Goal: Task Accomplishment & Management: Manage account settings

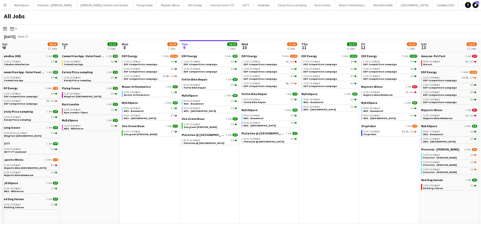
scroll to position [0, 124]
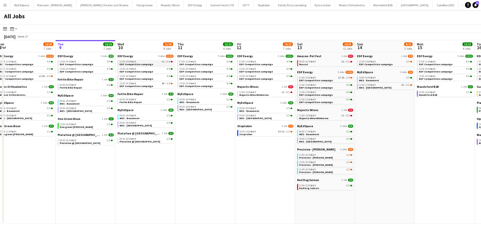
click at [148, 60] on link "11:00-15:00 BST 4I • 0/4 EDF Competition campaign" at bounding box center [145, 63] width 53 height 6
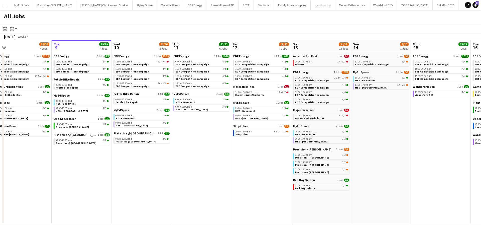
drag, startPoint x: 341, startPoint y: 159, endPoint x: 298, endPoint y: 157, distance: 43.1
click at [299, 157] on app-calendar-viewport "Sat 6 28/30 11 Jobs Sun 7 13/13 5 Jobs Mon 8 19/20 7 Jobs Tue 9 19/19 7 Jobs We…" at bounding box center [240, 132] width 481 height 184
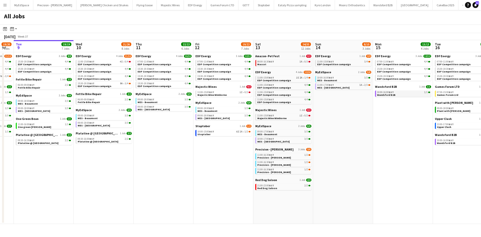
click at [386, 93] on span "Wandsford B2B" at bounding box center [386, 94] width 19 height 3
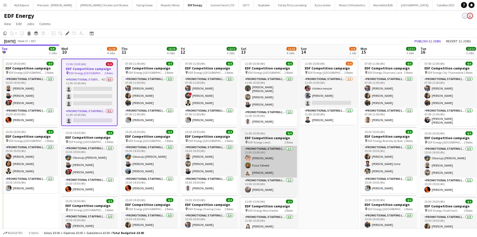
drag, startPoint x: 353, startPoint y: 137, endPoint x: 276, endPoint y: 146, distance: 77.7
click at [243, 141] on app-calendar-viewport "Sat 6 7/8 2 Jobs Sun 7 Mon 8 11/12 3 Jobs Tue 9 8/8 2 Jobs Wed 10 11/16 4 Jobs …" at bounding box center [238, 202] width 477 height 314
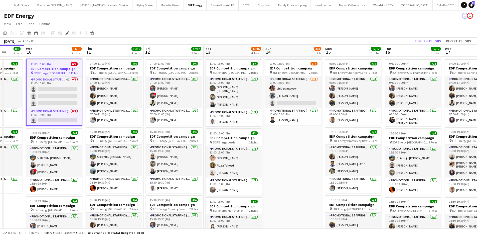
drag, startPoint x: 328, startPoint y: 146, endPoint x: 292, endPoint y: 141, distance: 36.4
click at [292, 141] on app-calendar-viewport "Sat 6 7/8 2 Jobs Sun 7 Mon 8 11/12 3 Jobs Tue 9 8/8 2 Jobs Wed 10 11/16 4 Jobs …" at bounding box center [238, 202] width 477 height 314
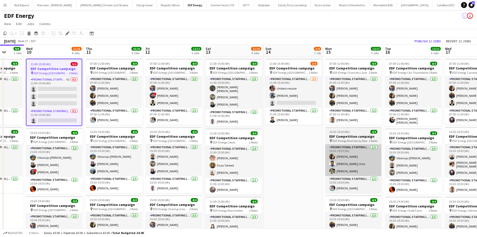
scroll to position [0, 216]
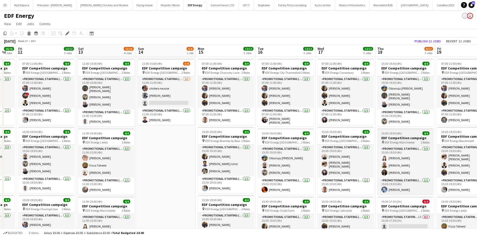
drag, startPoint x: 243, startPoint y: 138, endPoint x: 365, endPoint y: 131, distance: 122.5
click at [216, 138] on app-calendar-viewport "Mon 8 11/12 3 Jobs Tue 9 8/8 2 Jobs Wed 10 11/16 4 Jobs Thu 11 16/16 4 Jobs Fri…" at bounding box center [238, 202] width 477 height 314
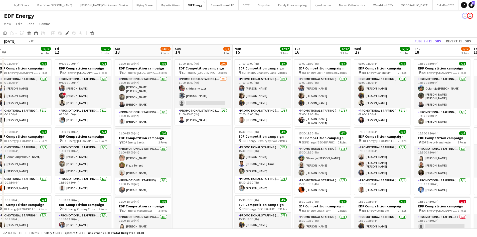
drag, startPoint x: 388, startPoint y: 126, endPoint x: 308, endPoint y: 120, distance: 80.4
click at [141, 118] on app-calendar-viewport "Mon 8 11/12 3 Jobs Tue 9 8/8 2 Jobs Wed 10 11/16 4 Jobs Thu 11 16/16 4 Jobs Fri…" at bounding box center [238, 202] width 477 height 314
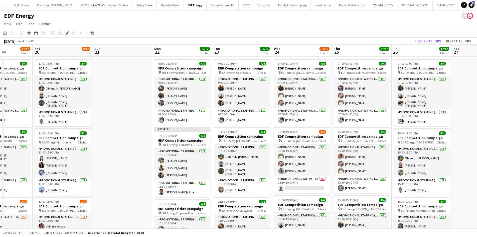
drag, startPoint x: 175, startPoint y: 120, endPoint x: 142, endPoint y: 120, distance: 33.1
click at [144, 120] on app-calendar-viewport "Tue 16 12/12 3 Jobs Wed 17 12/12 3 Jobs Thu 18 8/12 3 Jobs Fri 19 11/12 3 Jobs …" at bounding box center [238, 202] width 477 height 314
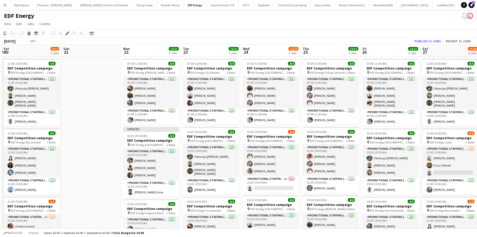
drag, startPoint x: 233, startPoint y: 119, endPoint x: 304, endPoint y: 119, distance: 70.6
click at [130, 118] on app-calendar-viewport "Tue 16 12/12 3 Jobs Wed 17 12/12 3 Jobs Thu 18 8/12 3 Jobs Fri 19 11/12 3 Jobs …" at bounding box center [238, 202] width 477 height 314
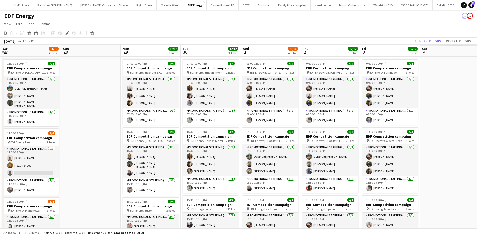
drag, startPoint x: 247, startPoint y: 119, endPoint x: 170, endPoint y: 120, distance: 77.2
click at [124, 119] on app-calendar-viewport "Tue 23 12/12 3 Jobs Wed 24 11/12 3 Jobs Thu 25 12/12 3 Jobs Fri 26 12/12 3 Jobs…" at bounding box center [238, 202] width 477 height 314
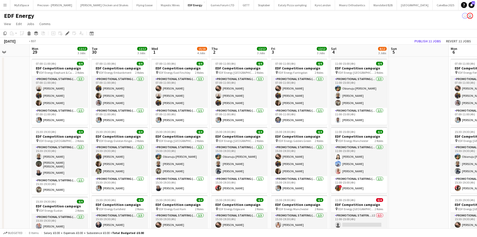
drag, startPoint x: 300, startPoint y: 120, endPoint x: 220, endPoint y: 120, distance: 79.7
click at [220, 120] on app-calendar-viewport "Fri 26 12/12 3 Jobs Sat 27 11/16 4 Jobs Sun 28 Mon 29 12/12 3 Jobs Tue 30 12/12…" at bounding box center [238, 202] width 477 height 314
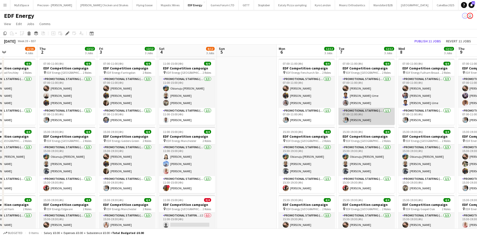
drag, startPoint x: 401, startPoint y: 121, endPoint x: 207, endPoint y: 116, distance: 193.2
click at [206, 115] on app-calendar-viewport "Sun 28 Mon 29 12/12 3 Jobs Tue 30 12/12 3 Jobs Wed 1 15/16 4 Jobs Thu 2 12/12 3…" at bounding box center [238, 202] width 477 height 314
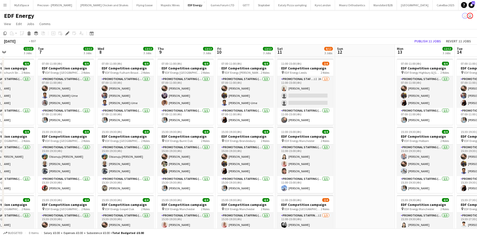
drag, startPoint x: 377, startPoint y: 117, endPoint x: 168, endPoint y: 117, distance: 208.7
click at [168, 117] on app-calendar-viewport "Fri 3 12/12 3 Jobs Sat 4 8/12 3 Jobs Sun 5 Mon 6 12/12 3 Jobs Tue 7 12/12 3 Job…" at bounding box center [238, 202] width 477 height 314
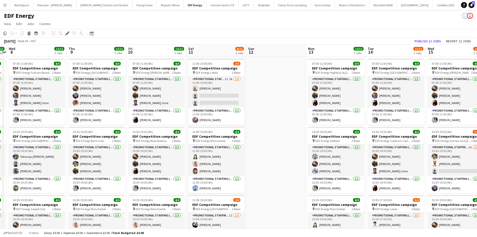
drag, startPoint x: 197, startPoint y: 119, endPoint x: 167, endPoint y: 119, distance: 30.8
click at [166, 119] on app-calendar-viewport "Sun 5 Mon 6 12/12 3 Jobs Tue 7 12/12 3 Jobs Wed 8 12/12 3 Jobs Thu 9 12/12 3 Jo…" at bounding box center [238, 202] width 477 height 314
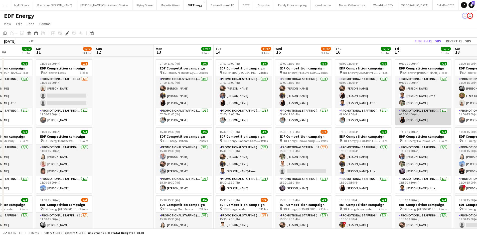
drag, startPoint x: 364, startPoint y: 122, endPoint x: 175, endPoint y: 116, distance: 189.2
click at [163, 114] on app-calendar-viewport "Tue 7 12/12 3 Jobs Wed 8 12/12 3 Jobs Thu 9 12/12 3 Jobs Fri 10 12/12 3 Jobs Sa…" at bounding box center [238, 202] width 477 height 314
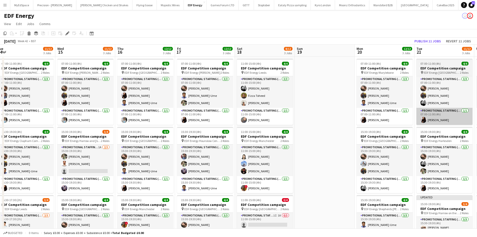
drag, startPoint x: 371, startPoint y: 117, endPoint x: 223, endPoint y: 117, distance: 147.3
click at [210, 117] on app-calendar-viewport "Sat 11 8/12 3 Jobs Sun 12 Mon 13 12/12 3 Jobs Tue 14 11/12 3 Jobs Wed 15 11/12 …" at bounding box center [238, 202] width 477 height 314
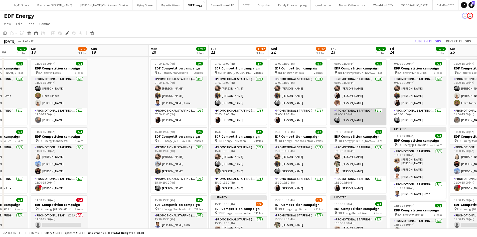
drag, startPoint x: 352, startPoint y: 114, endPoint x: 226, endPoint y: 114, distance: 126.0
click at [218, 114] on app-calendar-viewport "Tue 14 11/12 3 Jobs Wed 15 11/12 3 Jobs Thu 16 12/12 3 Jobs Fri 17 12/12 3 Jobs…" at bounding box center [238, 202] width 477 height 314
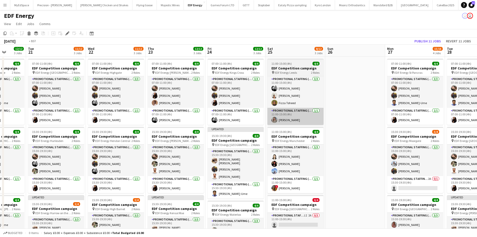
drag, startPoint x: 293, startPoint y: 113, endPoint x: 156, endPoint y: 114, distance: 136.8
click at [154, 113] on app-calendar-viewport "Thu 16 12/12 3 Jobs Fri 17 12/12 3 Jobs Sat 18 8/12 3 Jobs Sun 19 Mon 20 12/12 …" at bounding box center [238, 202] width 477 height 314
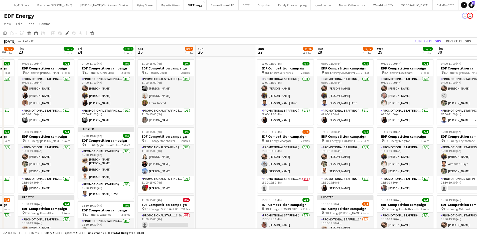
drag, startPoint x: 225, startPoint y: 108, endPoint x: 106, endPoint y: 99, distance: 119.6
click at [106, 99] on app-calendar-viewport "Mon 20 12/12 3 Jobs Tue 21 11/12 3 Jobs Wed 22 11/12 3 Jobs Thu 23 12/12 3 Jobs…" at bounding box center [238, 202] width 477 height 314
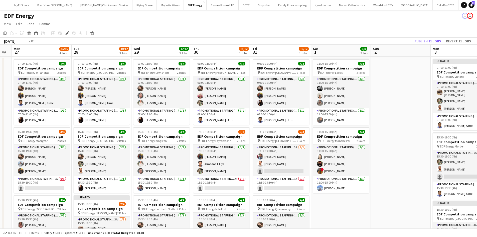
drag, startPoint x: 340, startPoint y: 113, endPoint x: 234, endPoint y: 114, distance: 105.7
click at [214, 113] on app-calendar-viewport "Thu 23 12/12 3 Jobs Fri 24 12/12 3 Jobs Sat 25 8/12 3 Jobs Sun 26 Mon 27 15/16 …" at bounding box center [238, 202] width 477 height 314
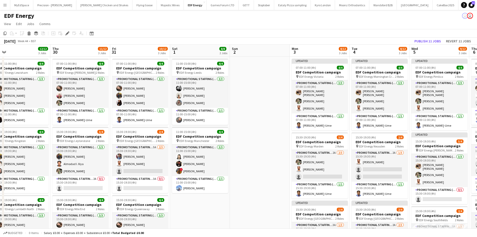
drag, startPoint x: 340, startPoint y: 113, endPoint x: 186, endPoint y: 110, distance: 154.3
click at [167, 110] on app-calendar-viewport "Sat 25 8/12 3 Jobs Sun 26 Mon 27 15/16 4 Jobs Tue 28 10/12 3 Jobs Wed 29 12/12 …" at bounding box center [238, 202] width 477 height 314
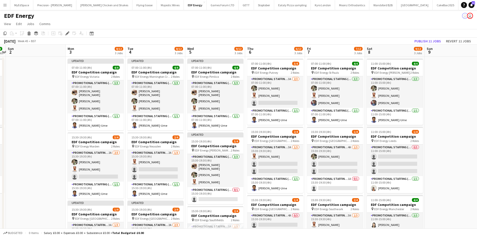
drag, startPoint x: 370, startPoint y: 110, endPoint x: 360, endPoint y: 112, distance: 10.1
click at [219, 111] on app-calendar-viewport "Thu 30 11/12 3 Jobs Fri 31 10/12 3 Jobs Sat 1 8/8 2 Jobs Sun 2 Mon 3 8/12 3 Job…" at bounding box center [238, 202] width 477 height 314
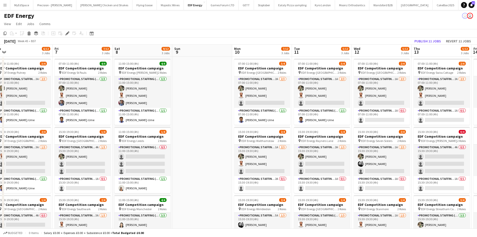
drag, startPoint x: 355, startPoint y: 114, endPoint x: 239, endPoint y: 115, distance: 116.2
click at [239, 115] on app-calendar-viewport "Mon 3 8/12 3 Jobs Tue 4 8/12 3 Jobs Wed 5 9/12 3 Jobs Thu 6 6/12 3 Jobs Fri 7 7…" at bounding box center [238, 202] width 477 height 314
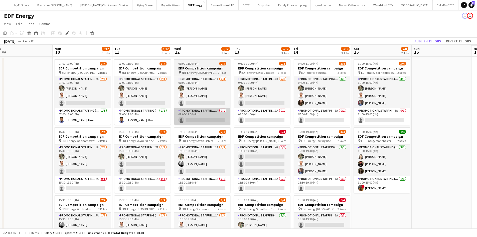
drag, startPoint x: 355, startPoint y: 115, endPoint x: 282, endPoint y: 120, distance: 73.5
click at [285, 117] on app-calendar-viewport "Wed 5 9/12 3 Jobs Thu 6 6/12 3 Jobs Fri 7 7/12 3 Jobs Sat 8 9/12 3 Jobs Sun 9 M…" at bounding box center [238, 202] width 477 height 314
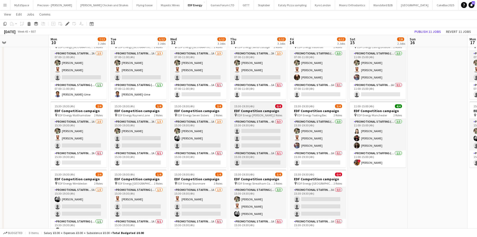
scroll to position [0, 171]
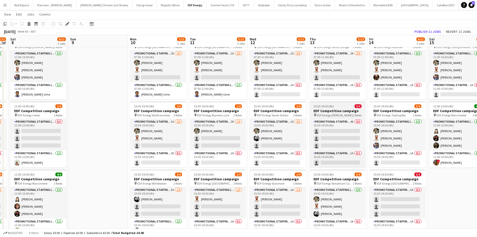
drag, startPoint x: 332, startPoint y: 104, endPoint x: 199, endPoint y: 113, distance: 133.5
click at [198, 113] on app-calendar-viewport "Wed 5 9/12 3 Jobs Thu 6 6/12 3 Jobs Fri 7 7/12 3 Jobs Sat 8 9/12 3 Jobs Sun 9 M…" at bounding box center [238, 163] width 477 height 339
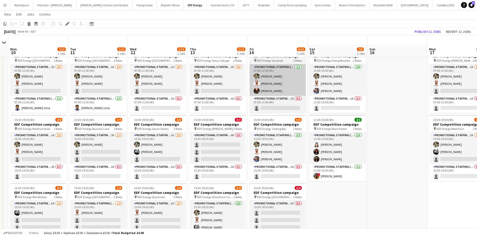
scroll to position [0, 0]
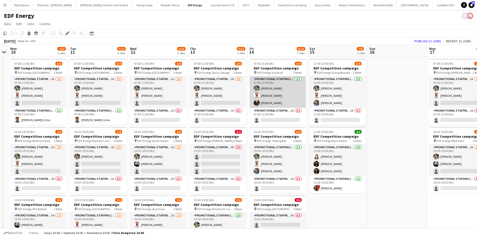
click at [271, 102] on app-card-role "Promotional Staffing (Flyering Staff) 3/3 07:00-11:00 (4h) Aliya Kazmi Arjun Va…" at bounding box center [278, 92] width 56 height 32
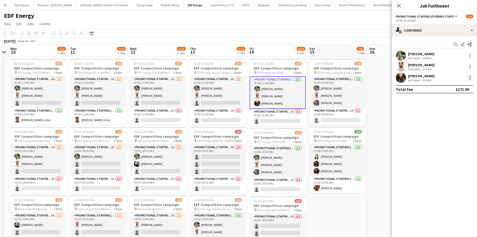
click at [469, 78] on div at bounding box center [470, 78] width 6 height 6
click at [448, 135] on span "Remove" at bounding box center [445, 135] width 15 height 4
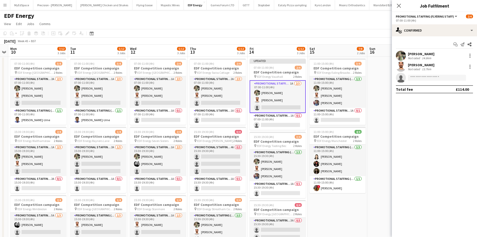
click at [377, 111] on app-date-cell at bounding box center [397, 208] width 60 height 302
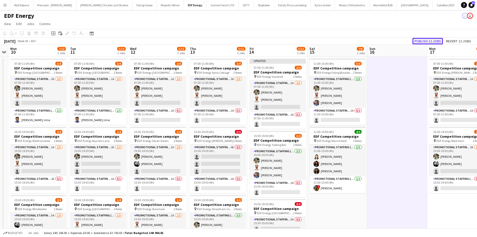
click at [428, 39] on button "Publish 12 jobs" at bounding box center [428, 41] width 31 height 7
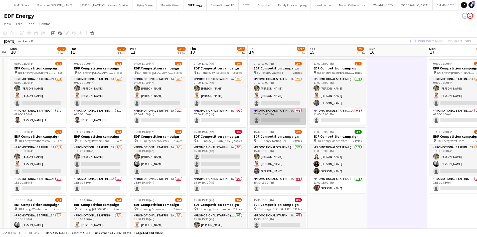
drag, startPoint x: 316, startPoint y: 126, endPoint x: 427, endPoint y: 108, distance: 113.2
click at [477, 109] on html "Menu Boards Boards Boards All jobs Status Workforce Workforce My Workforce Recr…" at bounding box center [238, 183] width 477 height 367
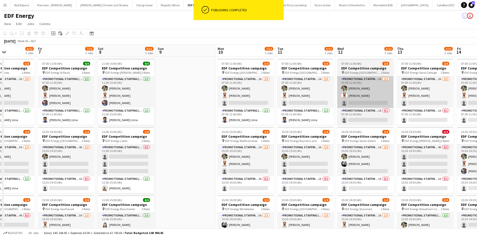
drag, startPoint x: 344, startPoint y: 120, endPoint x: 449, endPoint y: 107, distance: 106.1
click at [465, 107] on app-calendar-viewport "Tue 4 8/12 3 Jobs Wed 5 9/12 3 Jobs Thu 6 6/12 3 Jobs Fri 7 7/12 3 Jobs Sat 8 9…" at bounding box center [238, 202] width 477 height 314
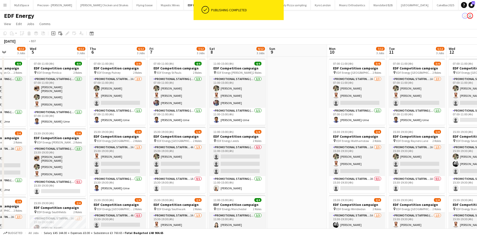
drag, startPoint x: 281, startPoint y: 121, endPoint x: 429, endPoint y: 102, distance: 149.2
click at [429, 102] on app-calendar-viewport "Sun 2 Mon 3 8/12 3 Jobs Tue 4 8/12 3 Jobs Wed 5 9/12 3 Jobs Thu 6 6/12 3 Jobs F…" at bounding box center [238, 202] width 477 height 314
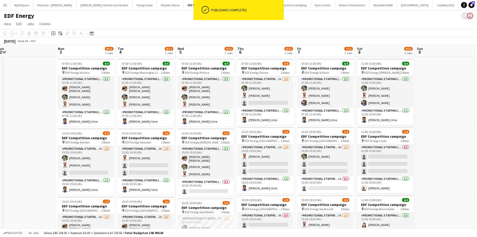
click at [435, 92] on app-date-cell at bounding box center [445, 208] width 60 height 302
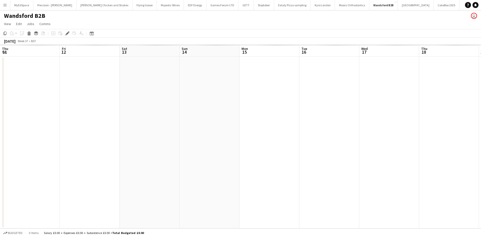
scroll to position [0, 172]
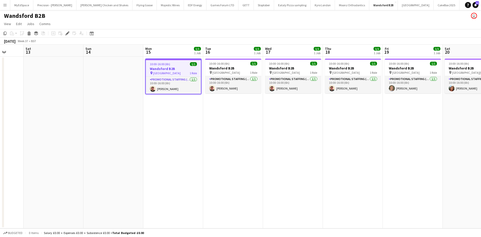
drag, startPoint x: 196, startPoint y: 121, endPoint x: 121, endPoint y: 120, distance: 75.2
click at [136, 117] on app-calendar-viewport "Tue 9 Wed 10 Thu 11 Fri 12 Sat 13 Sun 14 Mon 15 1/1 1 Job Tue 16 1/1 1 Job Wed …" at bounding box center [240, 137] width 481 height 184
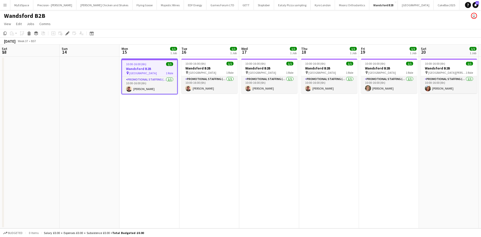
drag, startPoint x: 145, startPoint y: 89, endPoint x: 375, endPoint y: 57, distance: 232.8
click at [145, 89] on app-card-role "Promotional Staffing (Brand Ambassadors) [DATE] 10:00-16:00 (6h) [PERSON_NAME]" at bounding box center [149, 85] width 55 height 17
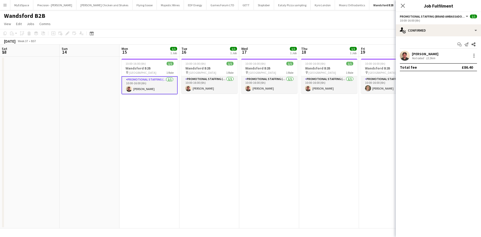
click at [421, 55] on div "[PERSON_NAME]" at bounding box center [425, 54] width 27 height 5
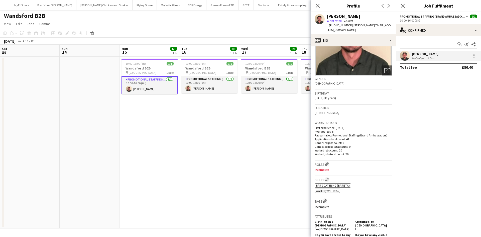
scroll to position [75, 0]
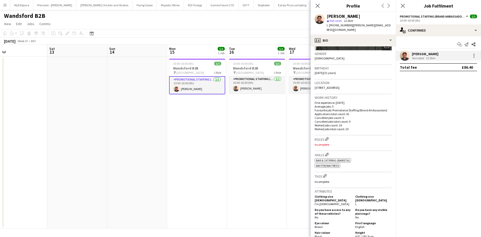
drag, startPoint x: 182, startPoint y: 132, endPoint x: 137, endPoint y: 126, distance: 46.0
click at [136, 127] on app-calendar-viewport "Tue 9 Wed 10 Thu 11 Fri 12 Sat 13 Sun 14 Mon 15 1/1 1 Job Tue 16 1/1 1 Job Wed …" at bounding box center [240, 137] width 481 height 184
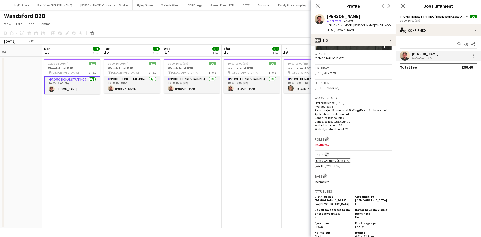
drag, startPoint x: 199, startPoint y: 129, endPoint x: 142, endPoint y: 124, distance: 57.3
click at [149, 124] on app-calendar-viewport "Thu 11 Fri 12 Sat 13 Sun 14 Mon 15 1/1 1 Job Tue 16 1/1 1 Job Wed 17 1/1 1 Job …" at bounding box center [240, 137] width 481 height 184
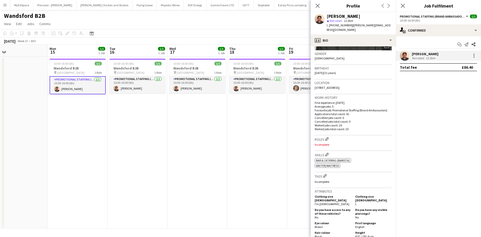
drag, startPoint x: 66, startPoint y: 112, endPoint x: 71, endPoint y: 113, distance: 4.9
click at [66, 112] on app-calendar-viewport "Thu 11 Fri 12 Sat 13 Sun 14 Mon 15 1/1 1 Job Tue 16 1/1 1 Job Wed 17 1/1 1 Job …" at bounding box center [240, 137] width 481 height 184
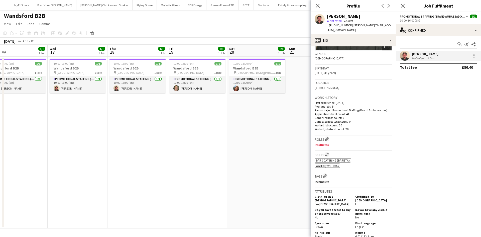
scroll to position [0, 193]
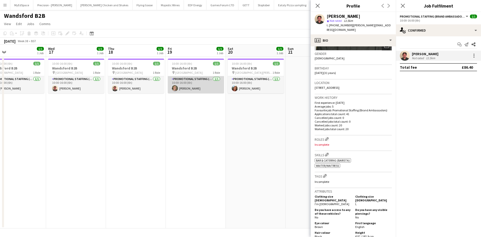
click at [193, 85] on app-card-role "Promotional Staffing (Brand Ambassadors) [DATE] 10:00-16:00 (6h) [PERSON_NAME]" at bounding box center [196, 84] width 56 height 17
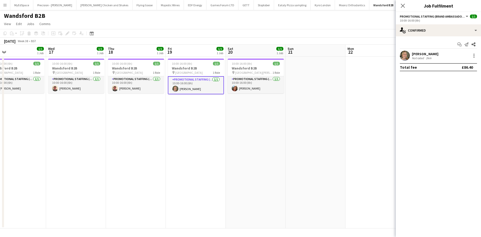
click at [409, 59] on div at bounding box center [405, 56] width 10 height 10
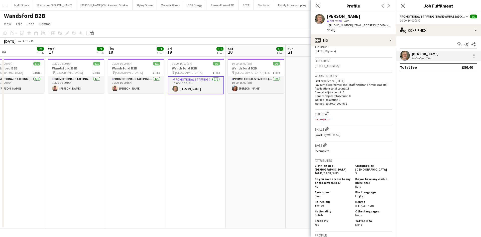
scroll to position [100, 0]
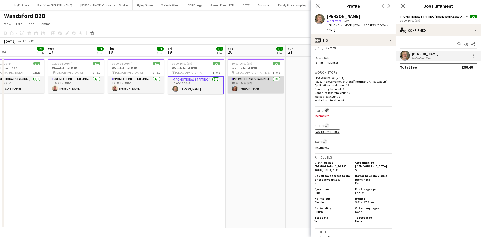
drag, startPoint x: 246, startPoint y: 88, endPoint x: 243, endPoint y: 89, distance: 3.4
click at [246, 88] on app-card-role "Promotional Staffing (Brand Ambassadors) [DATE] 10:00-16:00 (6h) [PERSON_NAME]" at bounding box center [256, 84] width 56 height 17
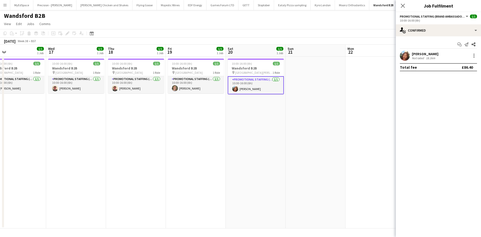
click at [412, 53] on div "[PERSON_NAME]" at bounding box center [425, 54] width 27 height 5
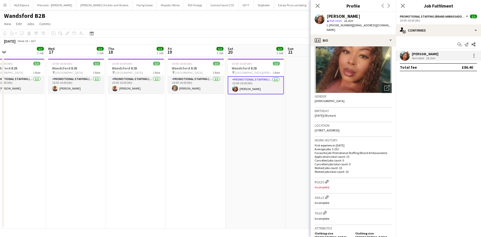
scroll to position [75, 0]
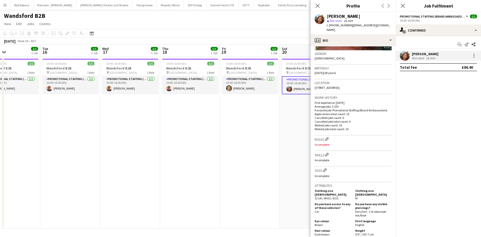
drag, startPoint x: 215, startPoint y: 145, endPoint x: 203, endPoint y: 138, distance: 13.8
click at [241, 144] on app-calendar-viewport "Sat 13 Sun 14 Mon 15 1/1 1 Job Tue 16 1/1 1 Job Wed 17 1/1 1 Job Thu 18 1/1 1 J…" at bounding box center [240, 137] width 481 height 184
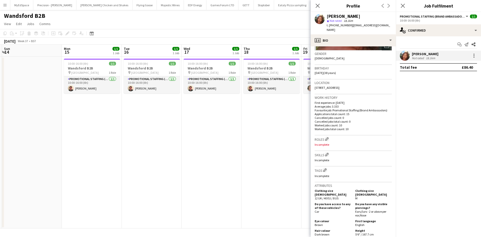
drag, startPoint x: 99, startPoint y: 149, endPoint x: 121, endPoint y: 155, distance: 22.8
click at [185, 155] on app-calendar-viewport "Fri 12 Sat 13 Sun 14 Mon 15 1/1 1 Job Tue 16 1/1 1 Job Wed 17 1/1 1 Job Thu 18 …" at bounding box center [240, 137] width 481 height 184
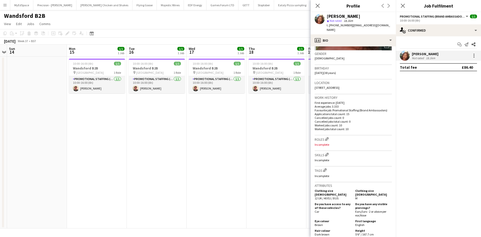
scroll to position [0, 125]
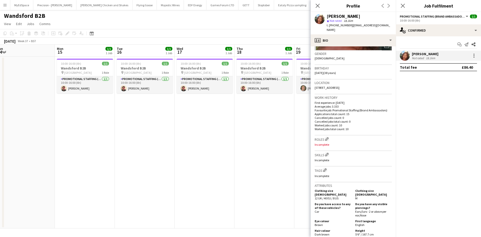
drag, startPoint x: 112, startPoint y: 154, endPoint x: 147, endPoint y: 159, distance: 35.2
click at [158, 159] on app-calendar-viewport "Fri 12 Sat 13 Sun 14 Mon 15 1/1 1 Job Tue 16 1/1 1 Job Wed 17 1/1 1 Job Thu 18 …" at bounding box center [240, 137] width 481 height 184
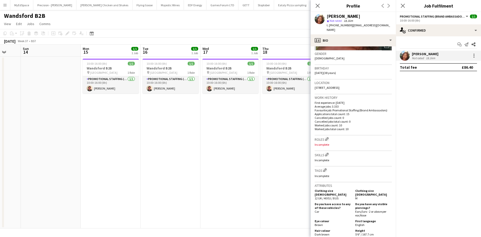
drag, startPoint x: 209, startPoint y: 154, endPoint x: 178, endPoint y: 146, distance: 32.8
click at [158, 146] on app-calendar-viewport "Thu 11 Fri 12 Sat 13 Sun 14 Mon 15 1/1 1 Job Tue 16 1/1 1 Job Wed 17 1/1 1 Job …" at bounding box center [240, 137] width 481 height 184
drag, startPoint x: 86, startPoint y: 180, endPoint x: 54, endPoint y: 177, distance: 32.7
click at [54, 177] on app-calendar-viewport "Thu 11 Fri 12 Sat 13 Sun 14 Mon 15 1/1 1 Job Tue 16 1/1 1 Job Wed 17 1/1 1 Job …" at bounding box center [240, 137] width 481 height 184
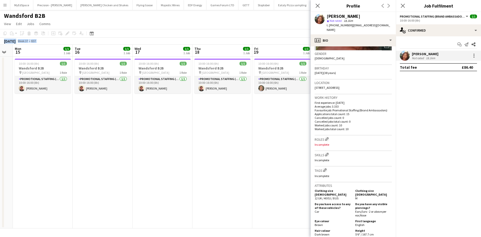
drag, startPoint x: 164, startPoint y: 89, endPoint x: 179, endPoint y: 131, distance: 44.1
click at [170, 103] on app-board "Wandsford B2B user View Day view expanded Day view collapsed Month view Date pi…" at bounding box center [240, 123] width 481 height 227
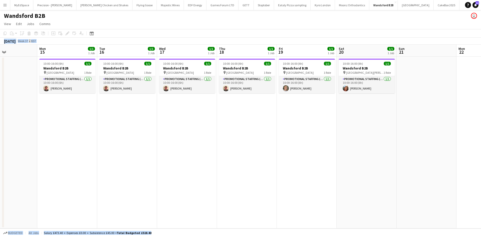
scroll to position [0, 203]
click at [174, 127] on app-date-cell "10:00-16:00 (6h) 1/1 Wandsford B2B pin Wandsworth Town 1 Role Promotional Staff…" at bounding box center [186, 143] width 60 height 172
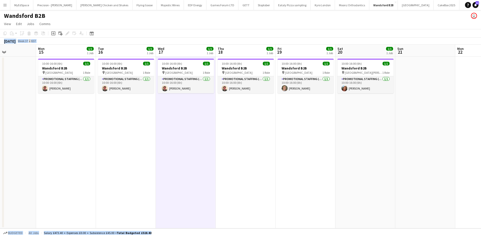
click at [141, 22] on app-page-menu "View Day view expanded Day view collapsed Month view Date picker Jump to [DATE]…" at bounding box center [240, 25] width 481 height 10
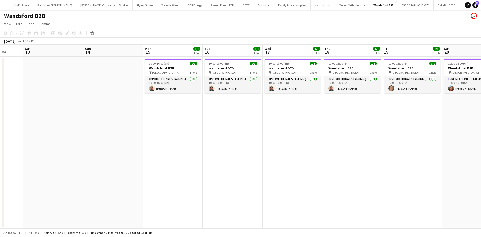
drag, startPoint x: 251, startPoint y: 178, endPoint x: 198, endPoint y: 172, distance: 53.7
click at [259, 176] on app-calendar-viewport "Wed 10 Thu 11 Fri 12 Sat 13 Sun 14 Mon 15 1/1 1 Job Tue 16 1/1 1 Job Wed 17 1/1…" at bounding box center [240, 137] width 481 height 184
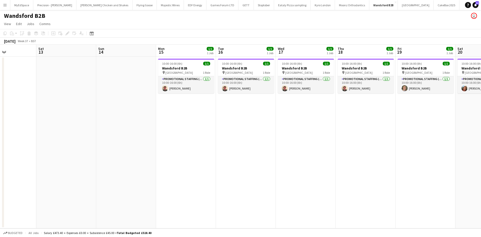
drag, startPoint x: 172, startPoint y: 172, endPoint x: 286, endPoint y: 182, distance: 114.9
click at [308, 182] on app-calendar-viewport "Wed 10 Thu 11 Fri 12 Sat 13 Sun 14 Mon 15 1/1 1 Job Tue 16 1/1 1 Job Wed 17 1/1…" at bounding box center [240, 137] width 481 height 184
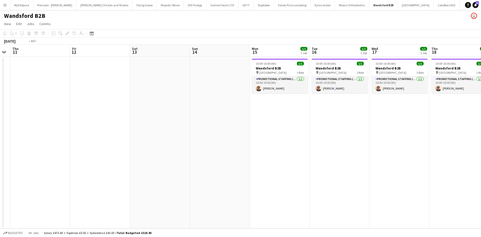
drag, startPoint x: 240, startPoint y: 178, endPoint x: 339, endPoint y: 175, distance: 98.7
click at [344, 176] on app-calendar-viewport "Mon 8 Tue 9 Wed 10 Thu 11 Fri 12 Sat 13 Sun 14 Mon 15 1/1 1 Job Tue 16 1/1 1 Jo…" at bounding box center [240, 137] width 481 height 184
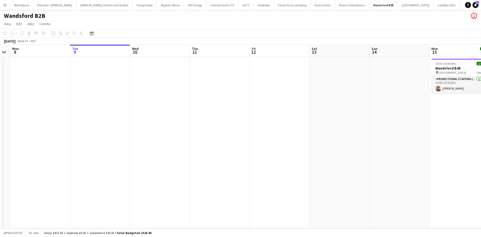
scroll to position [0, 248]
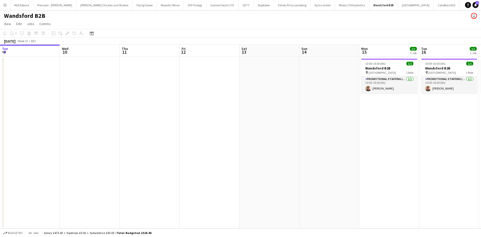
drag, startPoint x: 264, startPoint y: 166, endPoint x: 235, endPoint y: 165, distance: 28.4
click at [227, 164] on app-calendar-viewport "Fri 5 Sat 6 Sun 7 Mon 8 Tue 9 Wed 10 Thu 11 Fri 12 Sat 13 Sun 14 Mon 15 1/1 1 J…" at bounding box center [240, 137] width 481 height 184
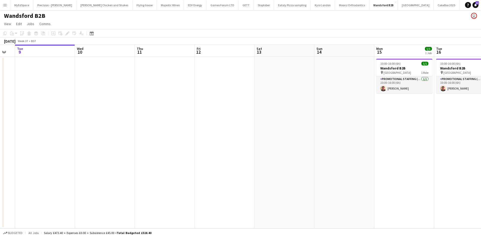
drag, startPoint x: 268, startPoint y: 91, endPoint x: 229, endPoint y: 93, distance: 39.1
click at [237, 93] on app-calendar-viewport "Fri 5 Sat 6 Sun 7 Mon 8 Tue 9 Wed 10 Thu 11 Fri 12 Sat 13 Sun 14 Mon 15 1/1 1 J…" at bounding box center [240, 137] width 481 height 184
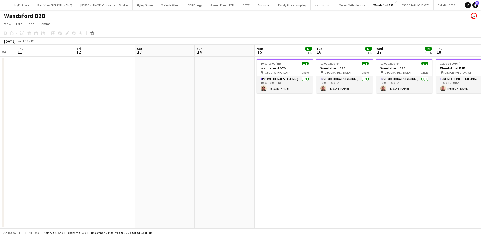
scroll to position [0, 232]
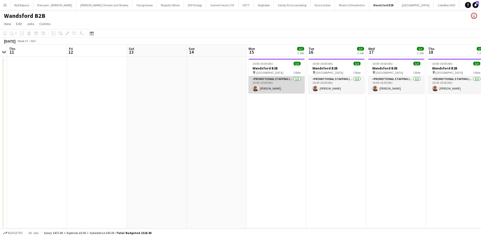
click at [270, 89] on app-card-role "Promotional Staffing (Brand Ambassadors) [DATE] 10:00-16:00 (6h) [PERSON_NAME]" at bounding box center [276, 84] width 56 height 17
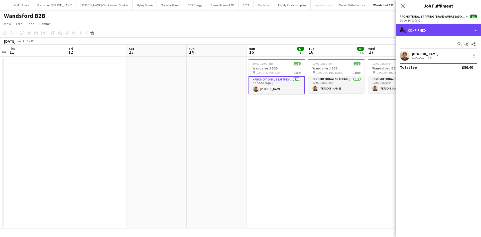
click at [432, 31] on div "single-neutral-actions-check-2 Confirmed" at bounding box center [438, 30] width 85 height 12
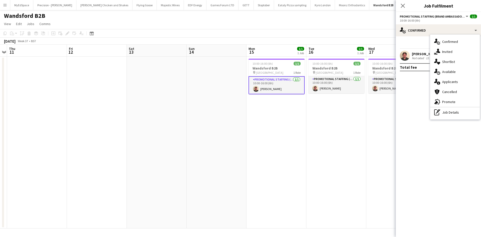
click at [421, 54] on div "[PERSON_NAME]" at bounding box center [425, 54] width 27 height 5
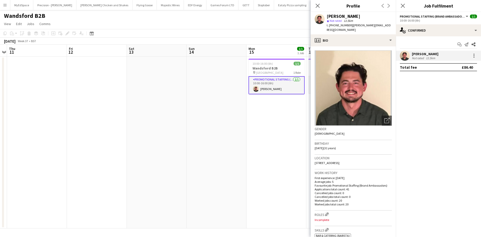
click at [469, 57] on div "[PERSON_NAME] Not rated 12.5km" at bounding box center [438, 56] width 85 height 10
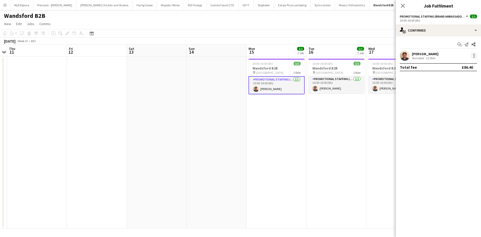
click at [471, 56] on div at bounding box center [474, 56] width 6 height 6
click at [454, 65] on span "Edit fee" at bounding box center [449, 65] width 14 height 4
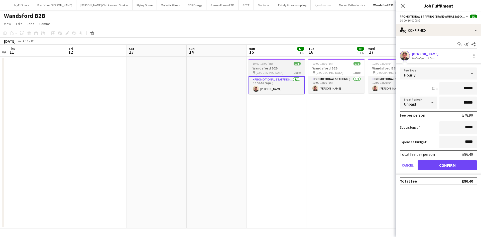
click at [259, 76] on div "Promotional Staffing (Brand Ambassadors) [DATE] 10:00-16:00 (6h) [PERSON_NAME]" at bounding box center [276, 85] width 56 height 18
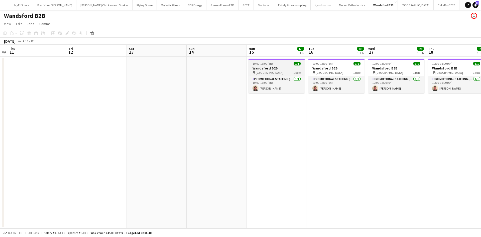
click at [257, 66] on app-calendar-viewport "Sun 7 Mon 8 Tue 9 Wed 10 Thu 11 Fri 12 Sat 13 Sun 14 Mon 15 1/1 1 Job Tue 16 1/…" at bounding box center [240, 137] width 481 height 184
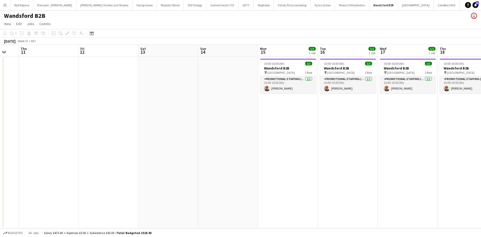
click at [260, 67] on h3 "Wandsford B2B" at bounding box center [288, 68] width 56 height 5
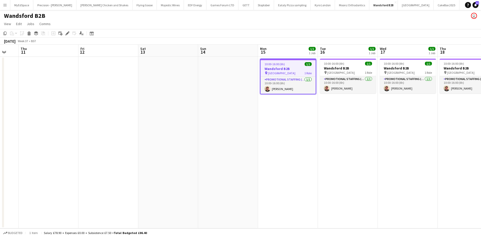
scroll to position [0, 221]
click at [271, 68] on h3 "Wandsford B2B" at bounding box center [287, 68] width 55 height 5
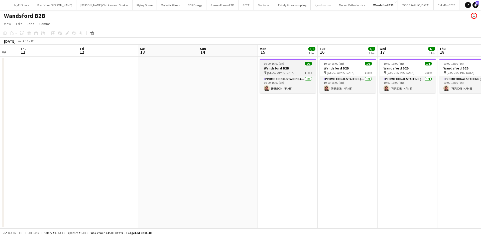
click at [273, 65] on span "10:00-16:00 (6h)" at bounding box center [274, 64] width 20 height 4
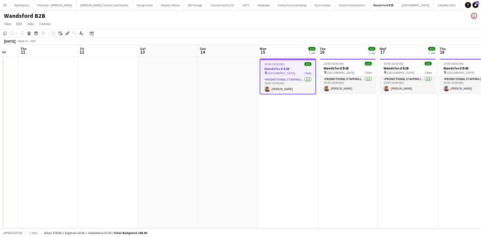
click at [67, 34] on icon at bounding box center [67, 33] width 3 height 3
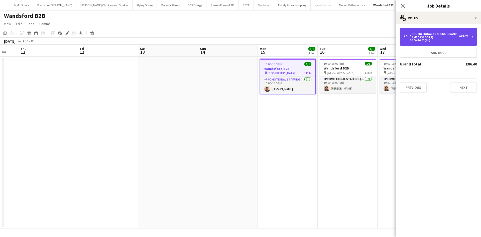
click at [445, 33] on div "Promotional Staffing (Brand Ambassadors)" at bounding box center [434, 35] width 49 height 7
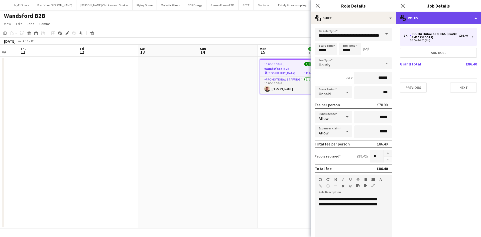
click at [422, 18] on div "multiple-users-add Roles" at bounding box center [438, 18] width 85 height 12
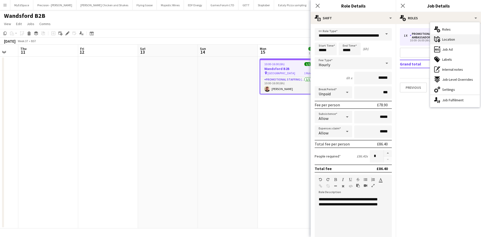
click at [442, 36] on div "maps-pin-1 Location" at bounding box center [455, 39] width 50 height 10
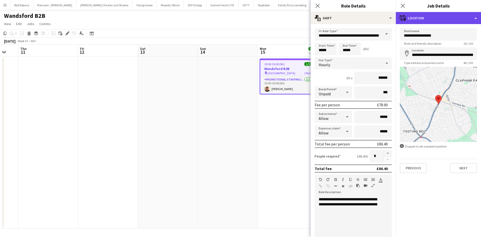
click at [430, 13] on div "maps-pin-1 Location" at bounding box center [438, 18] width 85 height 12
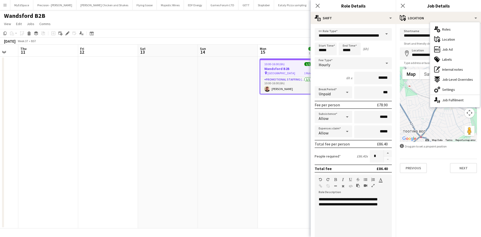
click at [451, 49] on span "Job Ad" at bounding box center [447, 49] width 11 height 5
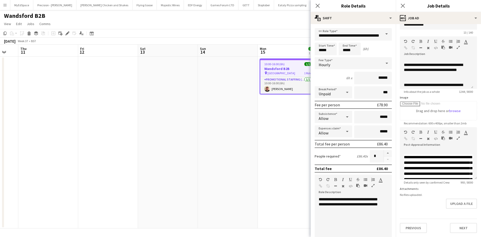
scroll to position [219, 0]
click at [147, 113] on app-date-cell at bounding box center [168, 143] width 60 height 172
